Goal: Task Accomplishment & Management: Manage account settings

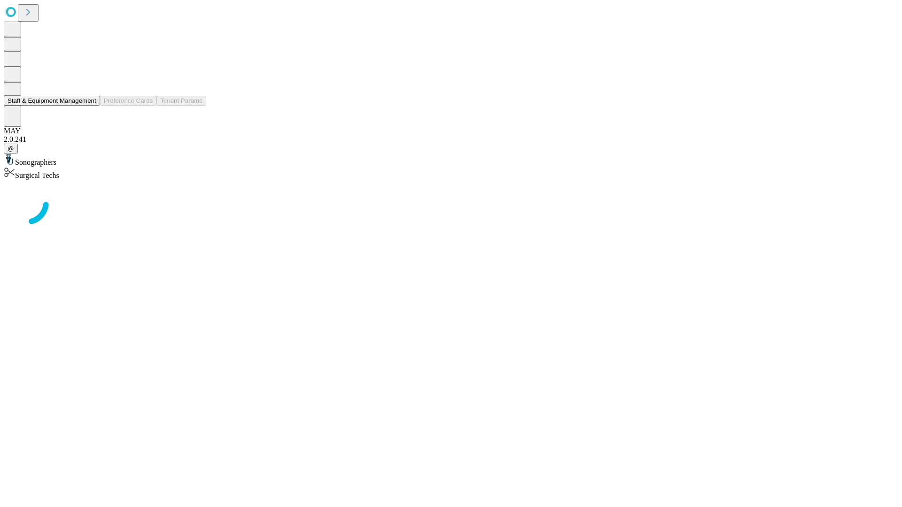
click at [90, 106] on button "Staff & Equipment Management" at bounding box center [52, 101] width 96 height 10
